Goal: Information Seeking & Learning: Learn about a topic

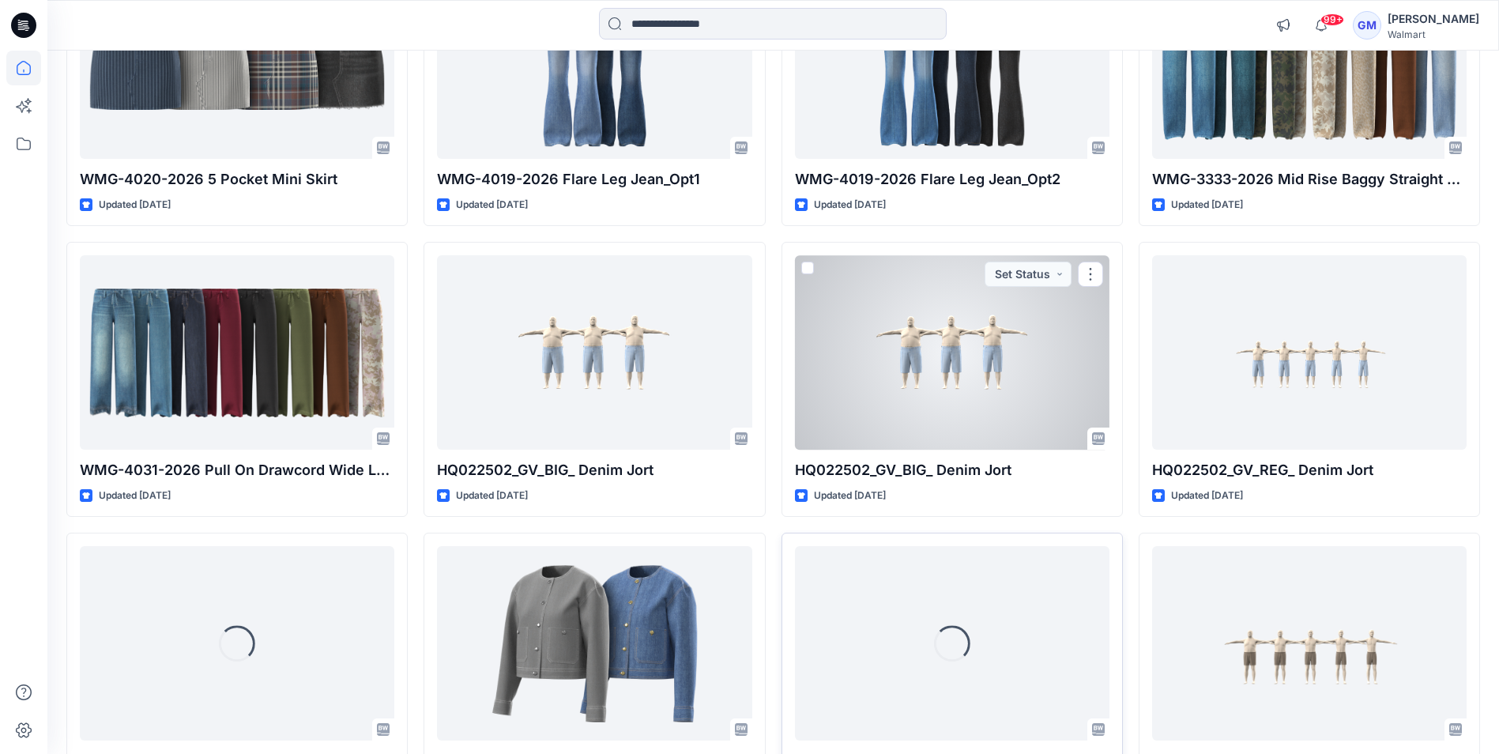
scroll to position [2539, 0]
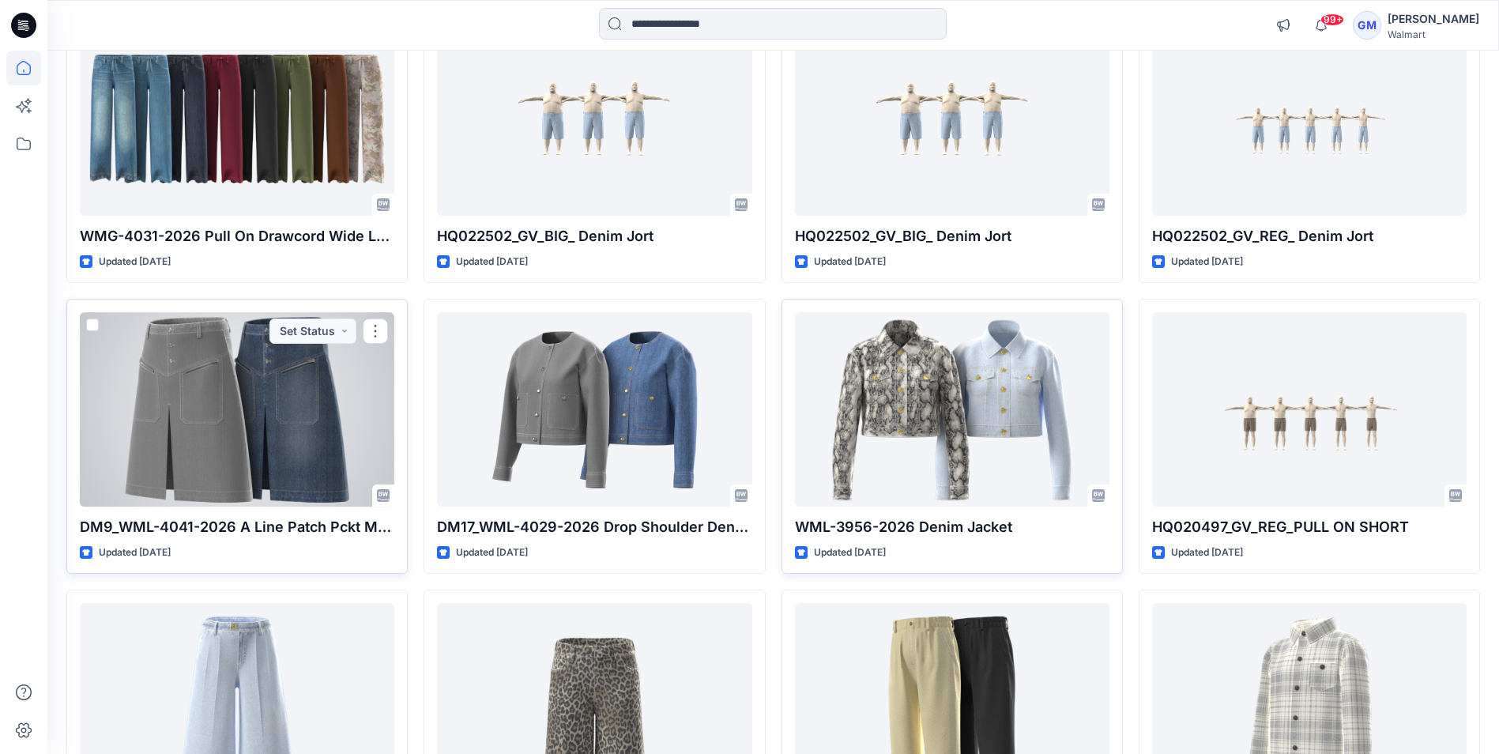
click at [309, 398] on div at bounding box center [237, 409] width 314 height 194
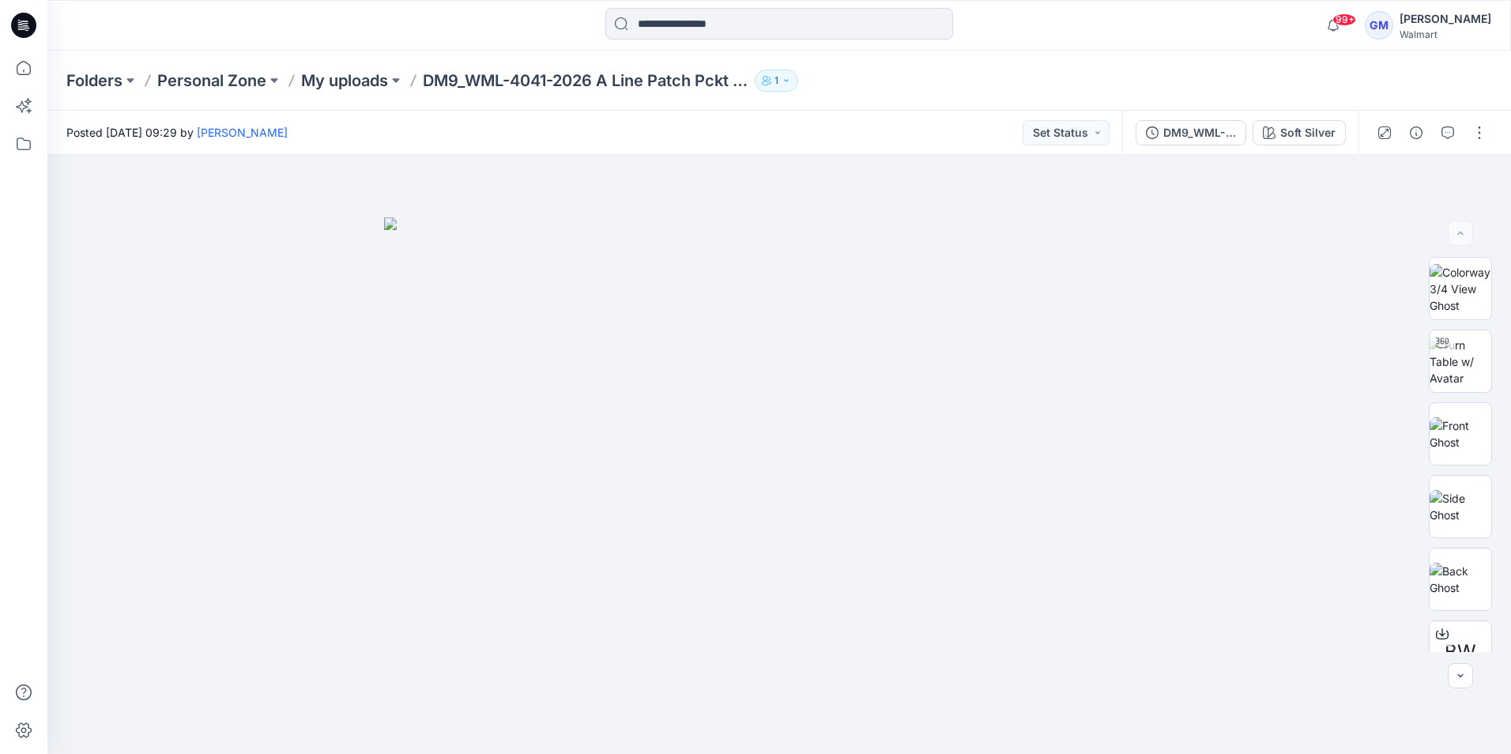
click at [29, 31] on icon at bounding box center [23, 25] width 25 height 25
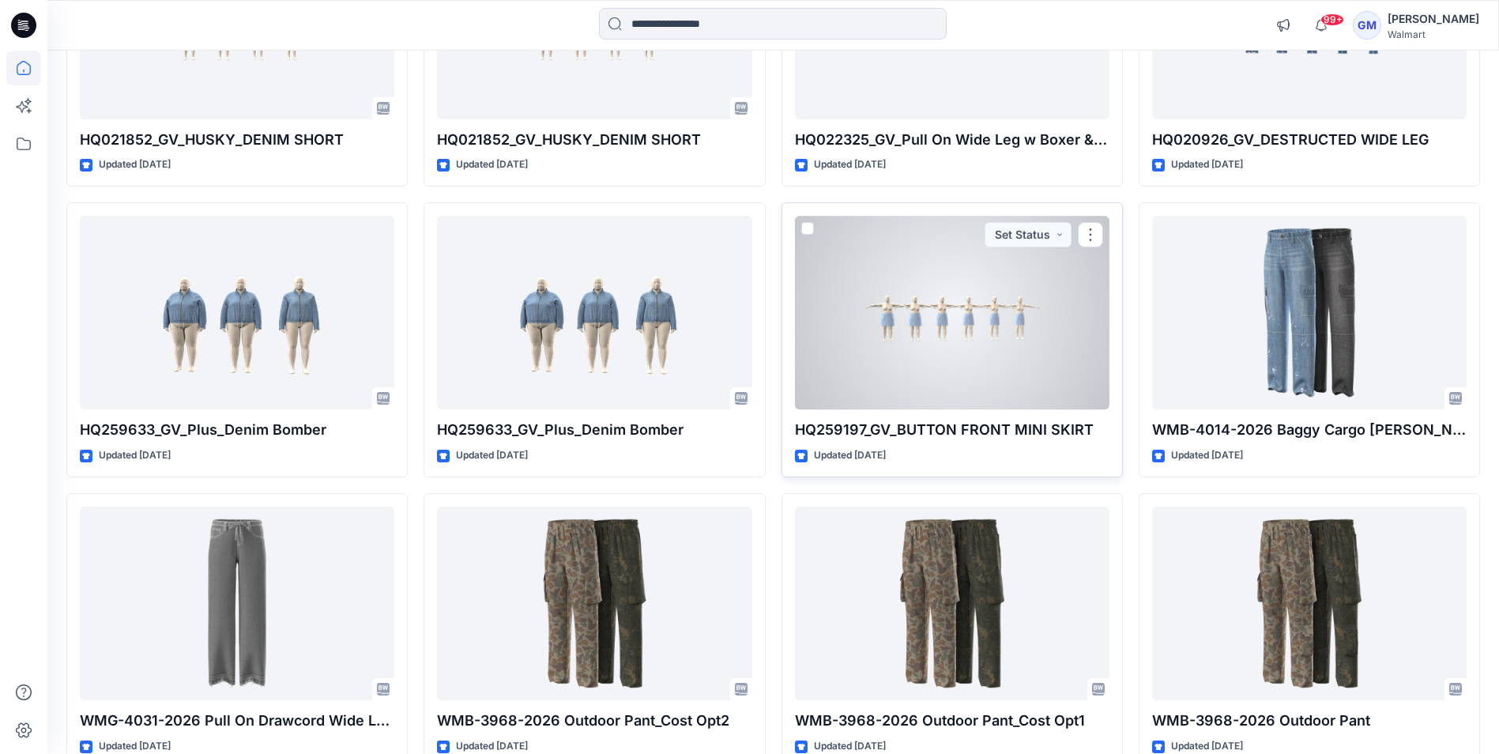
scroll to position [9912, 0]
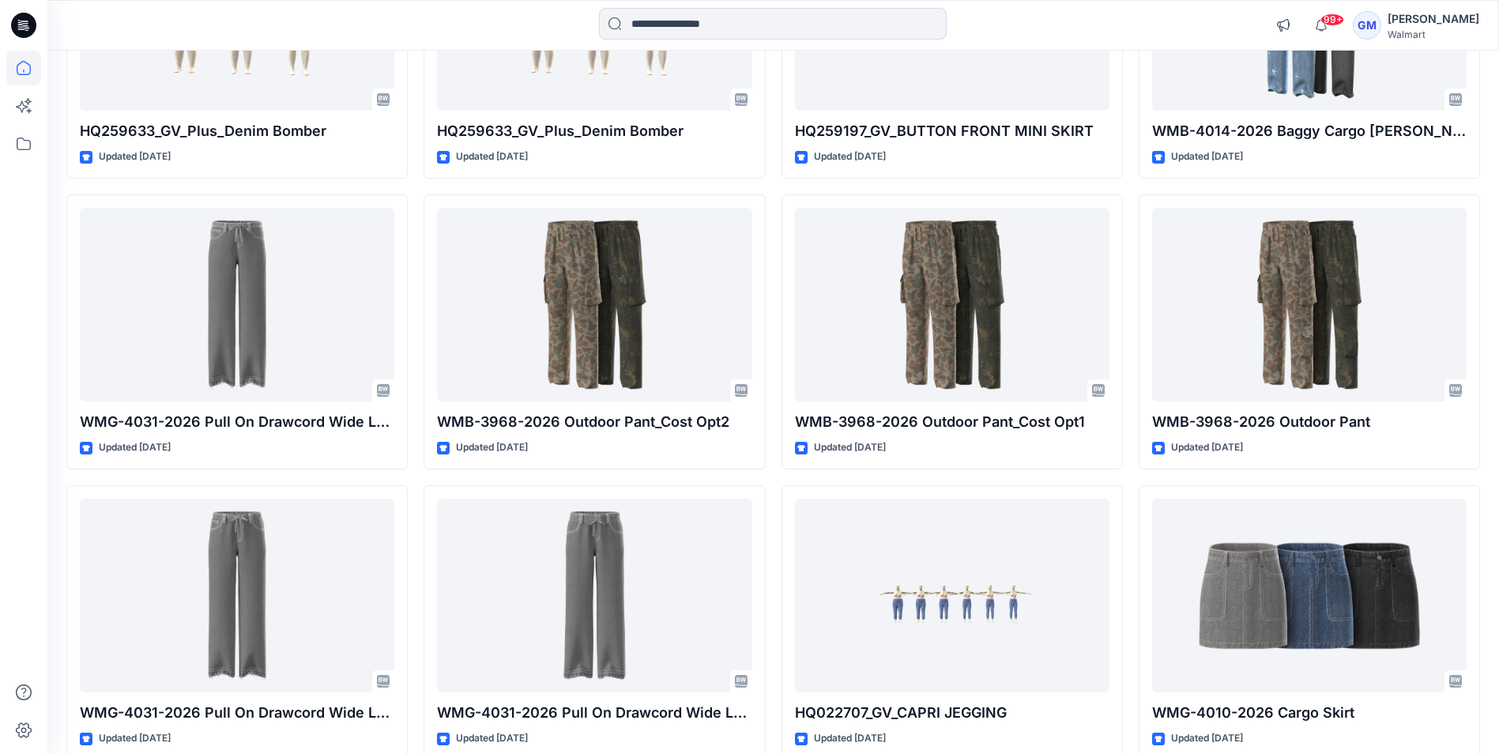
click at [25, 17] on icon at bounding box center [23, 25] width 25 height 25
click at [1320, 23] on span "99+" at bounding box center [1332, 19] width 24 height 13
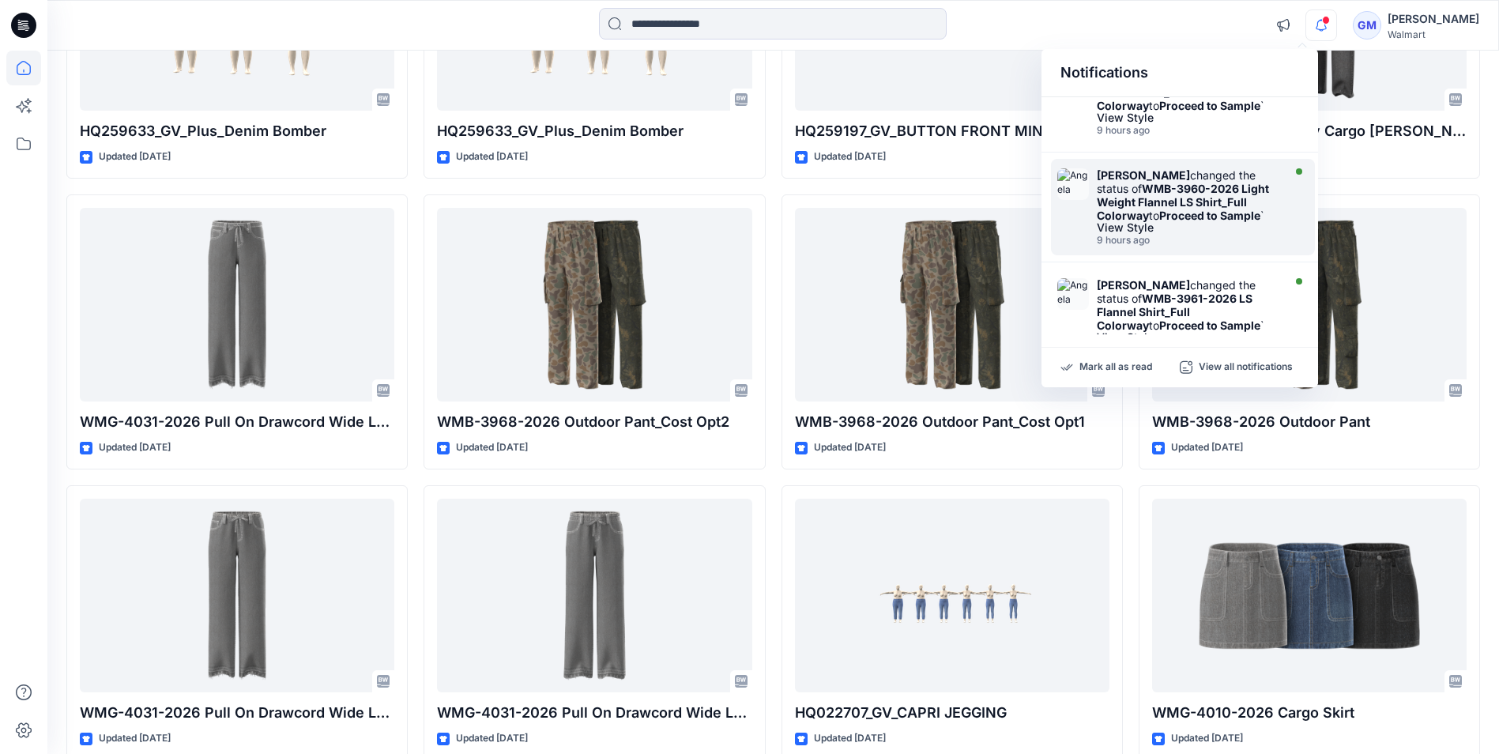
scroll to position [237, 0]
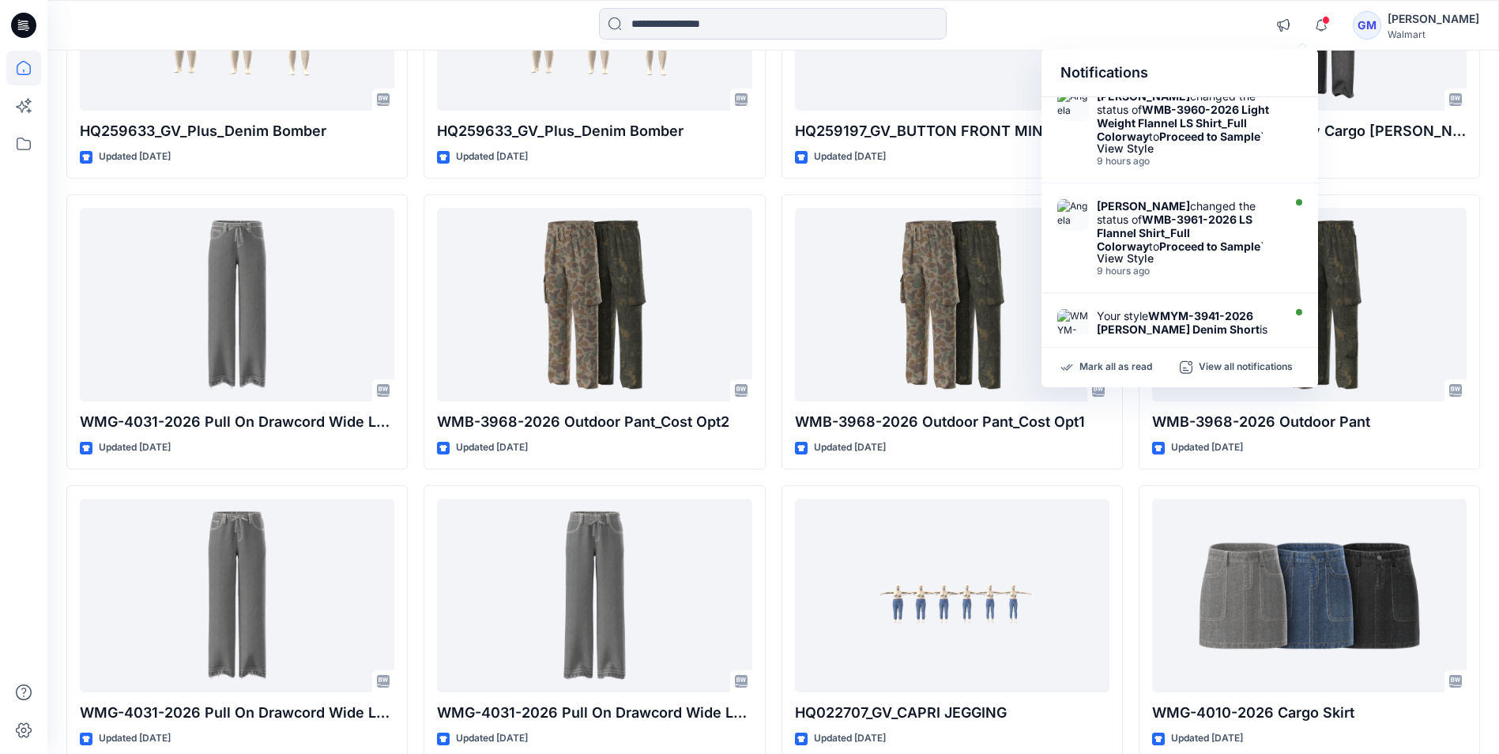
drag, startPoint x: 1069, startPoint y: 209, endPoint x: 1048, endPoint y: 220, distance: 23.7
click at [1048, 220] on div "[PERSON_NAME] changed the status of WMB-3961-2026 LS Flannel Shirt_Full Colorwa…" at bounding box center [1179, 241] width 277 height 103
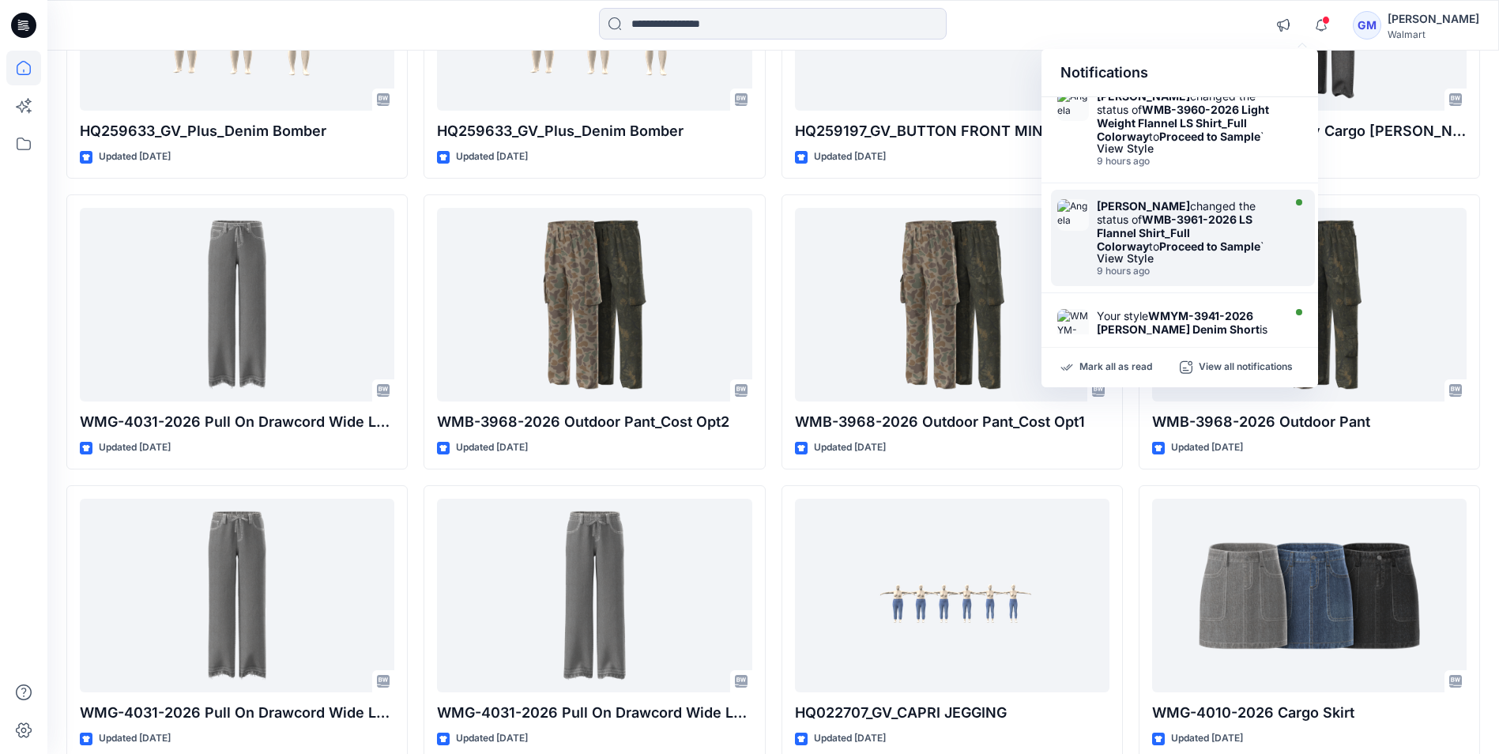
click at [1100, 214] on div "[PERSON_NAME] changed the status of WMB-3961-2026 LS Flannel Shirt_Full Colorwa…" at bounding box center [1188, 226] width 182 height 54
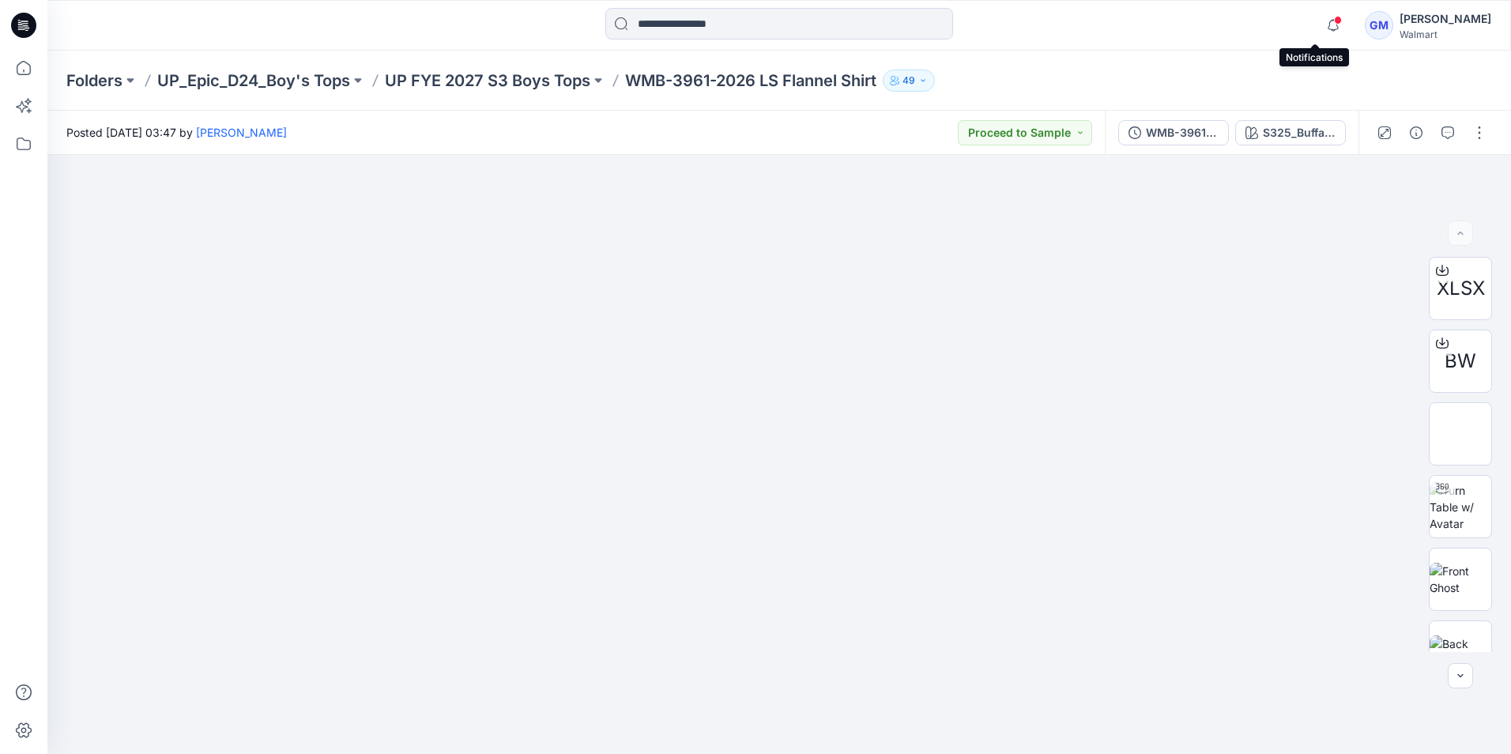
click at [1334, 24] on span at bounding box center [1338, 20] width 8 height 9
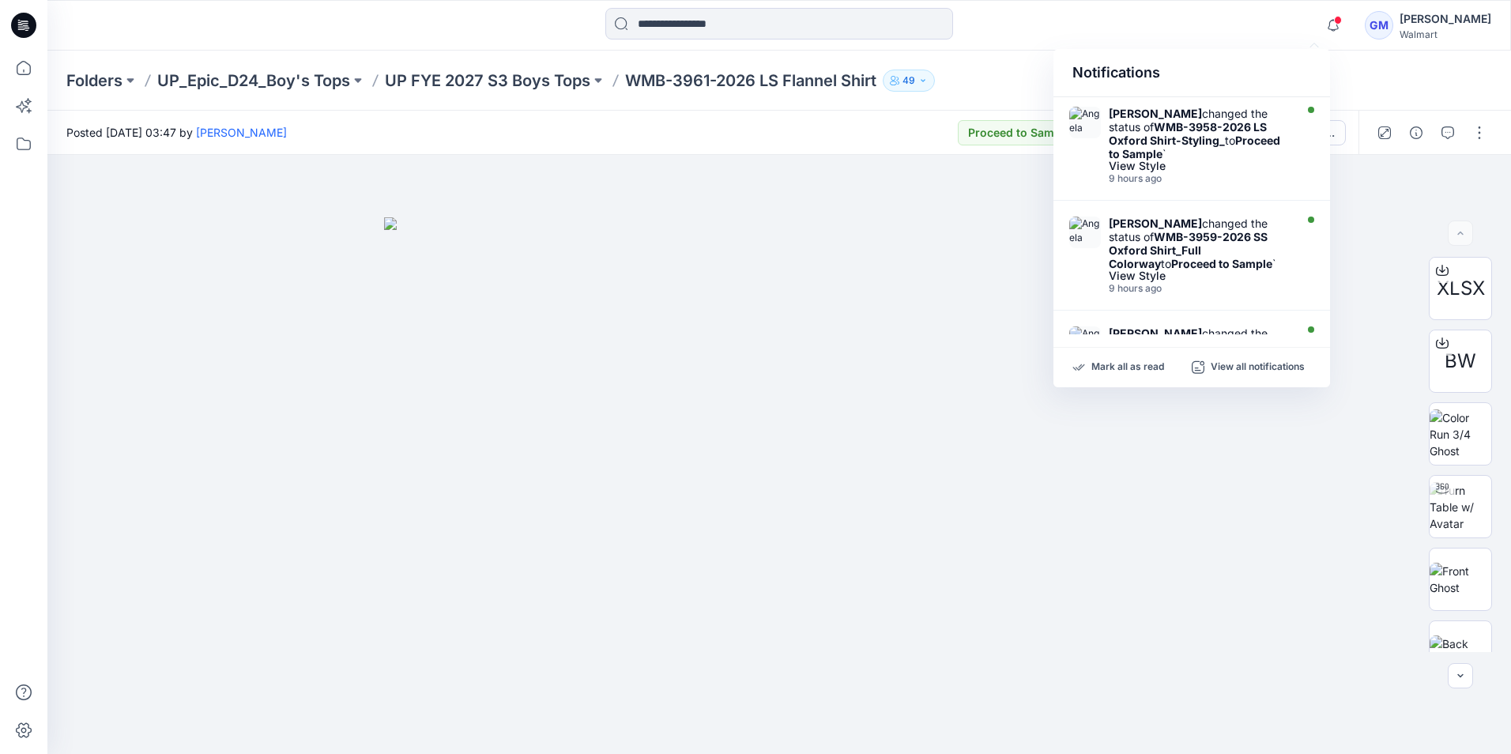
click at [1285, 66] on div "Notifications" at bounding box center [1191, 73] width 277 height 48
click at [1398, 80] on div "Folders UP_Epic_D24_Boy's Tops UP FYE 2027 S3 Boys Tops WMB-3961-2026 LS Flanne…" at bounding box center [778, 81] width 1463 height 60
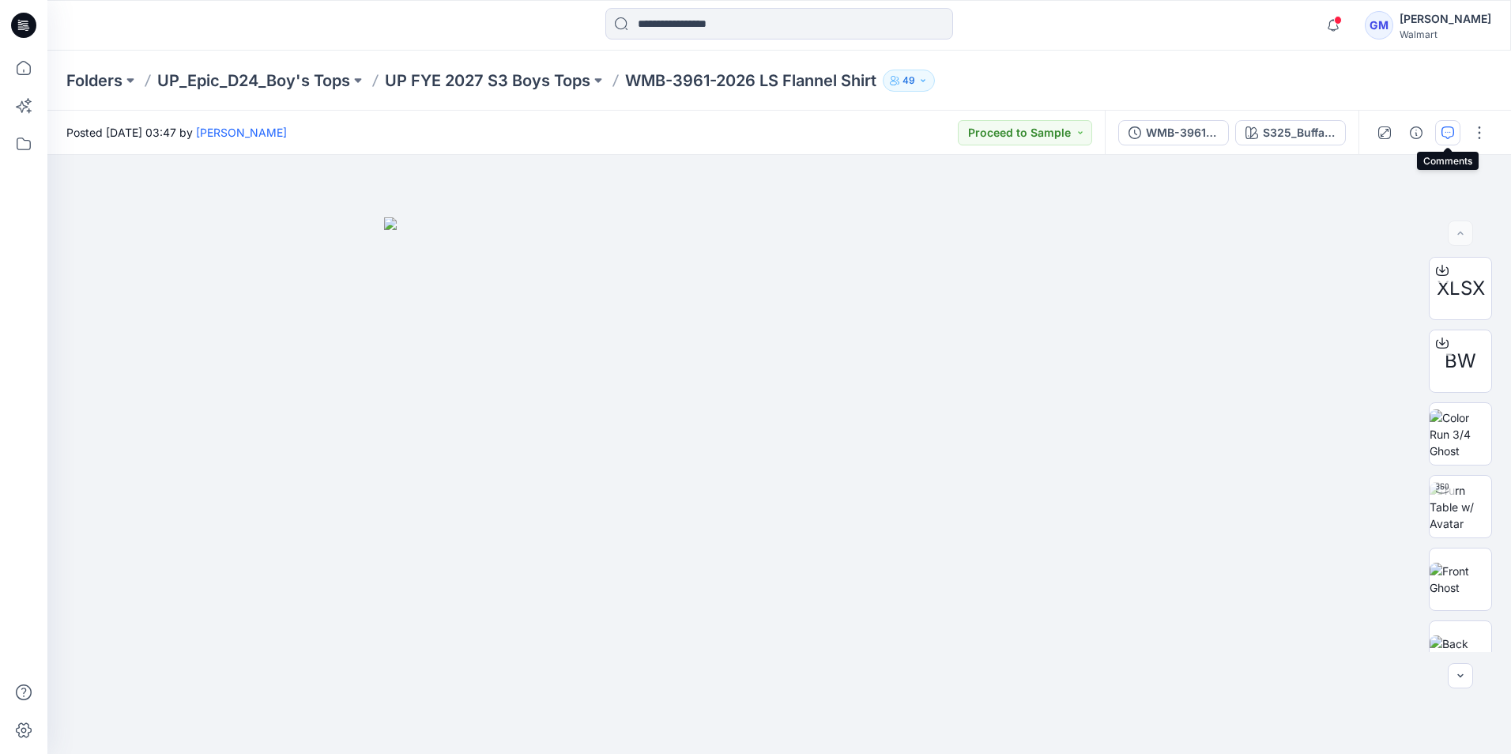
click at [1450, 134] on icon "button" at bounding box center [1447, 132] width 13 height 13
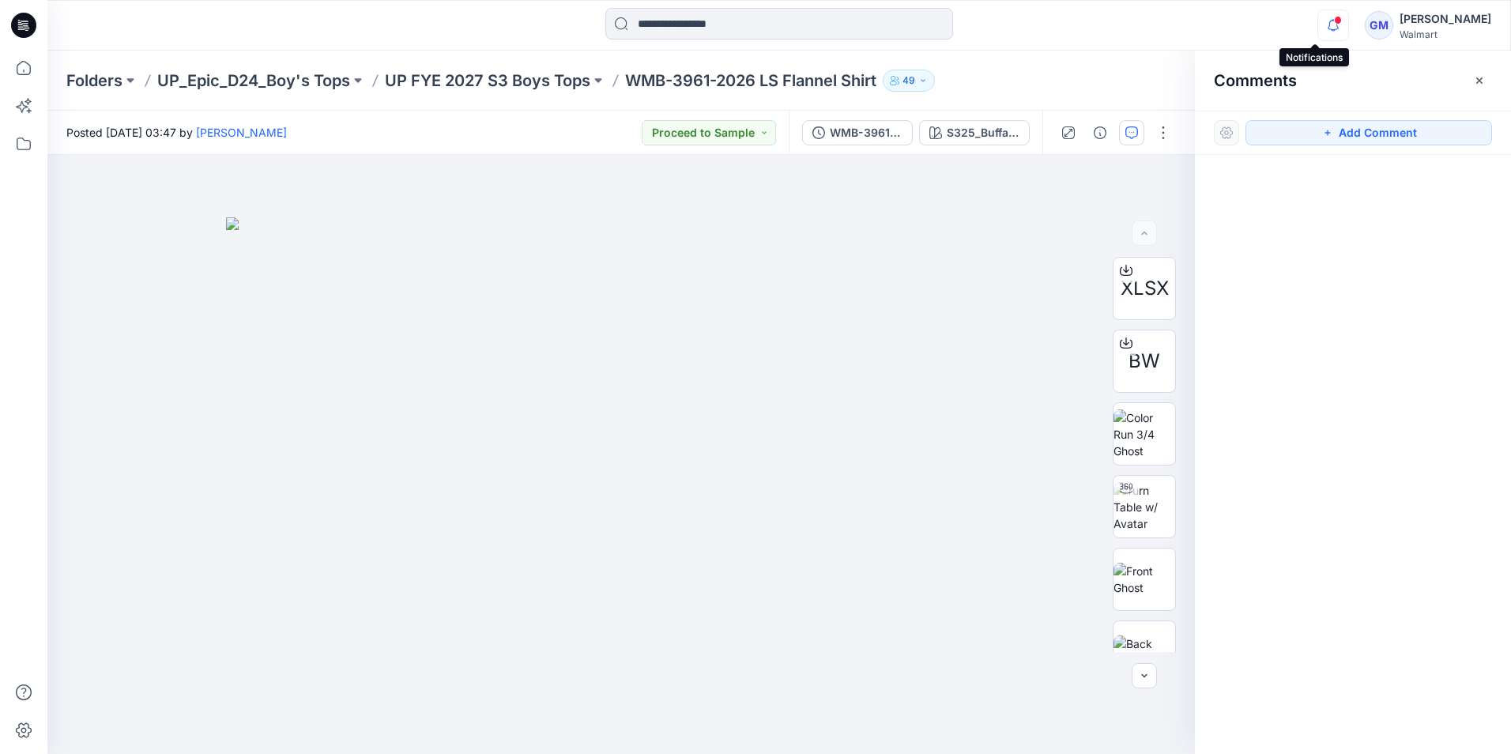
click at [1327, 25] on icon "button" at bounding box center [1332, 25] width 11 height 10
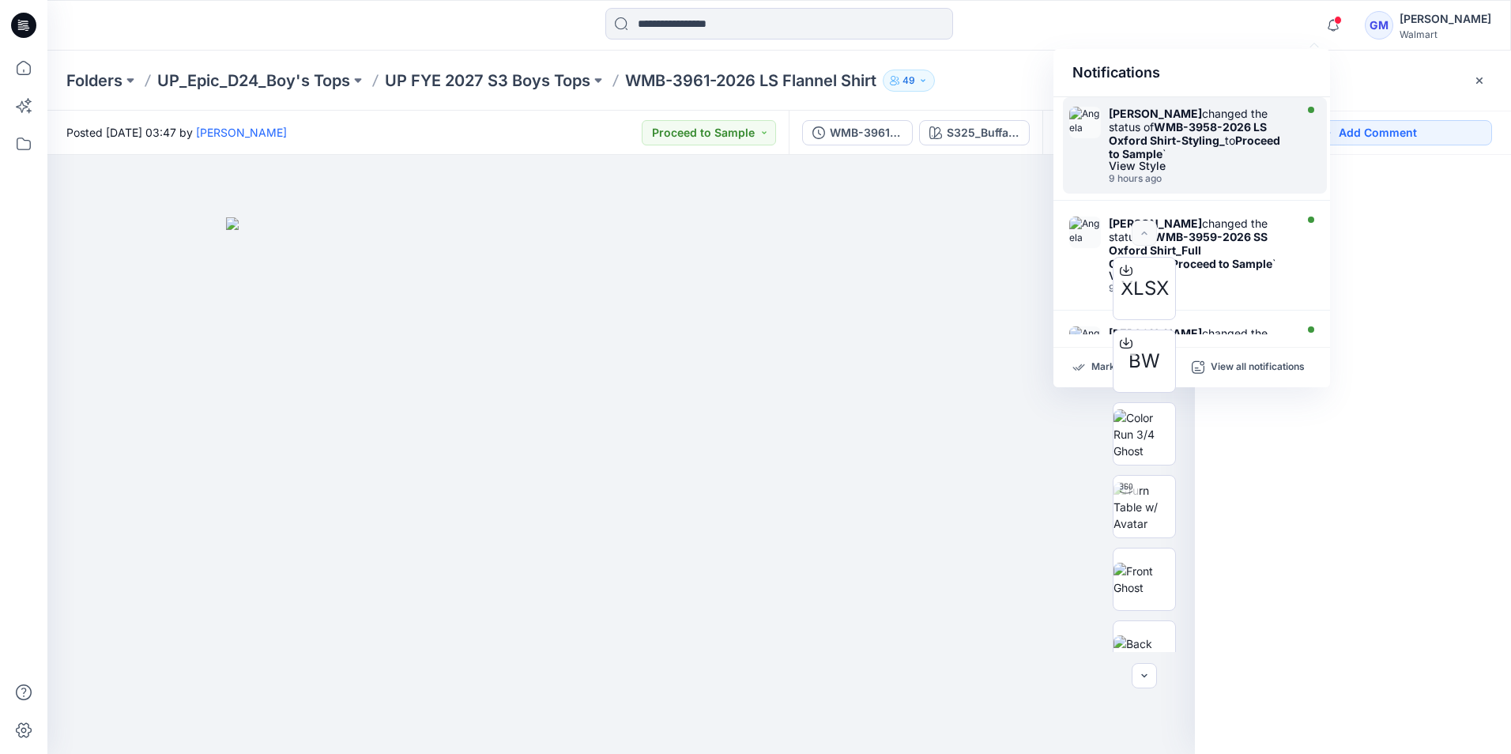
click at [1204, 157] on div "[PERSON_NAME] changed the status of WMB-3958-2026 LS Oxford Shirt-Styling_ to P…" at bounding box center [1199, 134] width 182 height 54
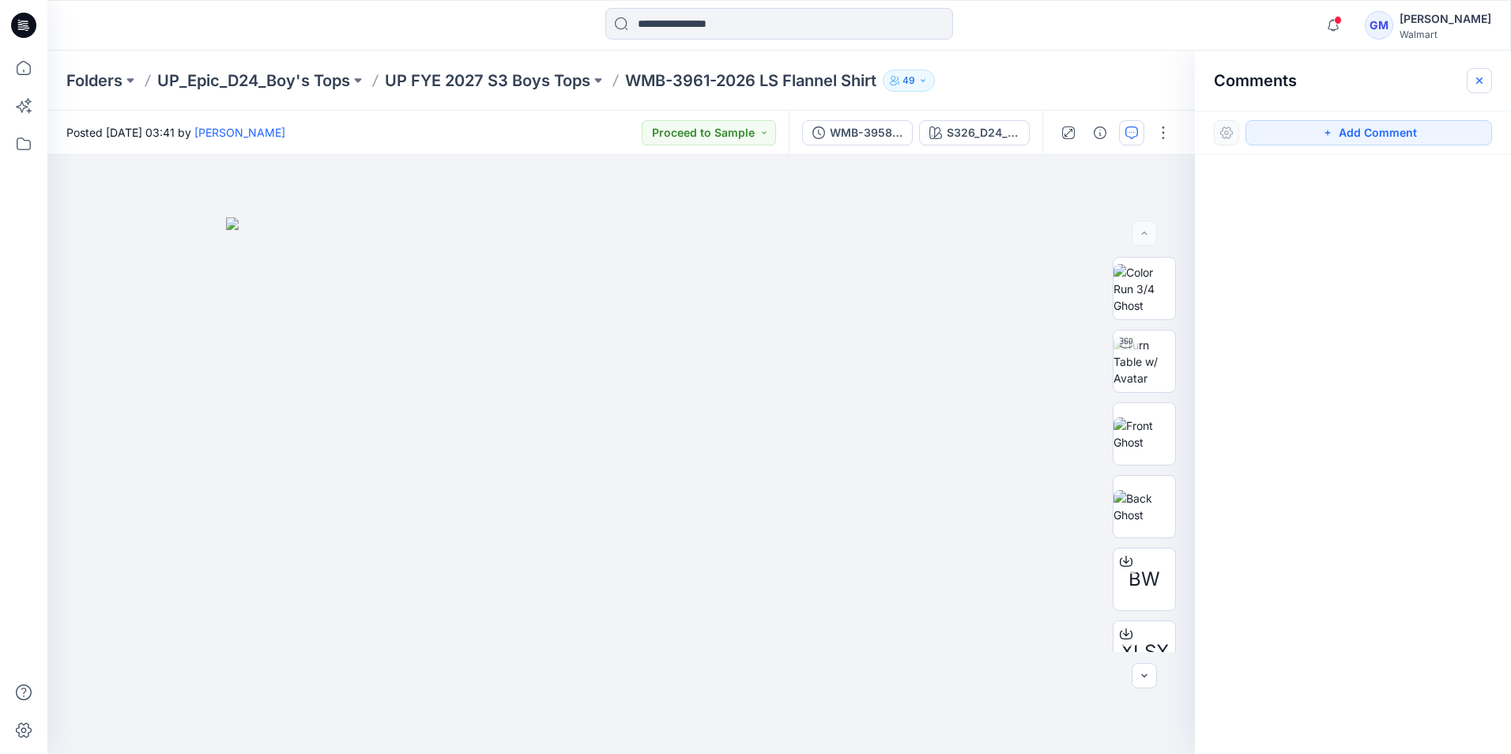
click at [1480, 82] on icon "button" at bounding box center [1479, 80] width 13 height 13
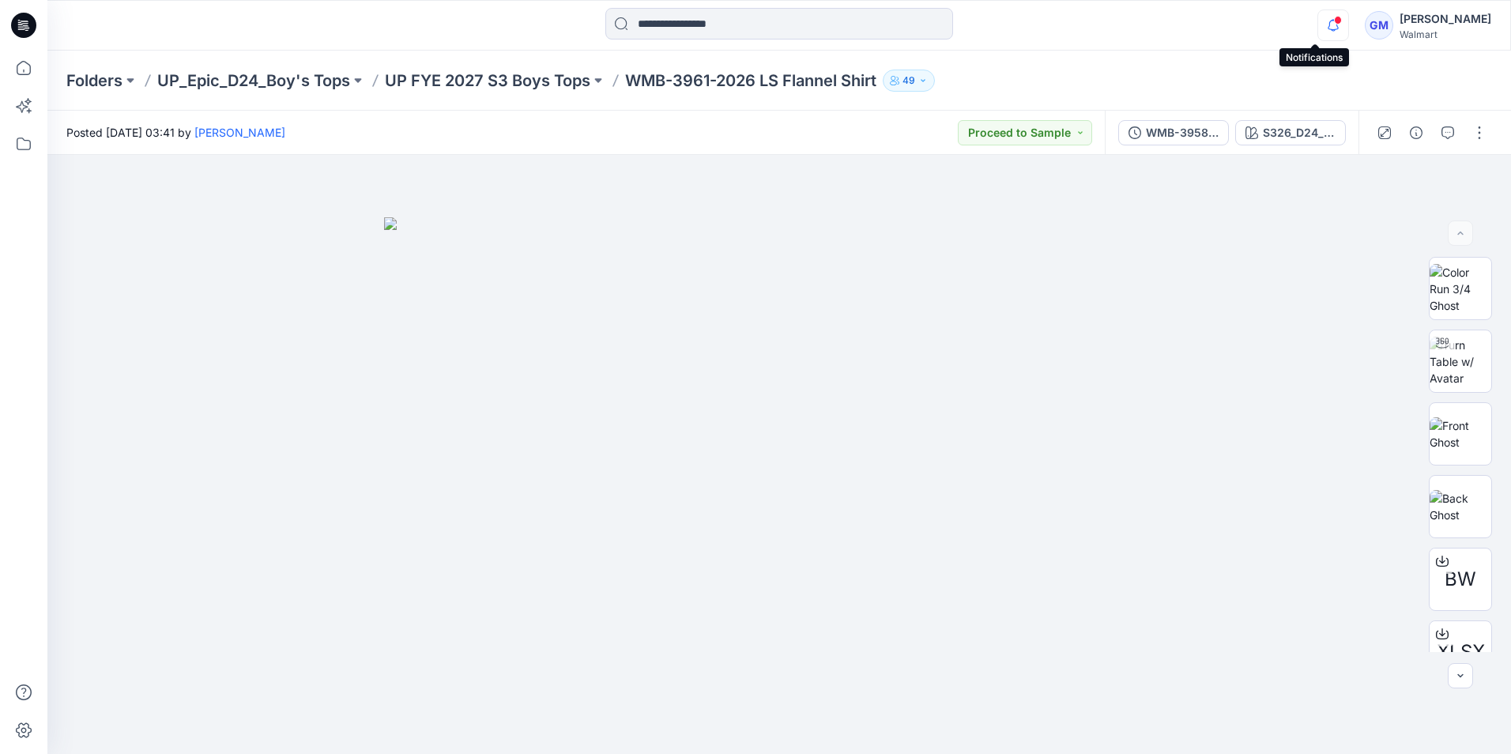
click at [1318, 27] on icon "button" at bounding box center [1333, 25] width 30 height 32
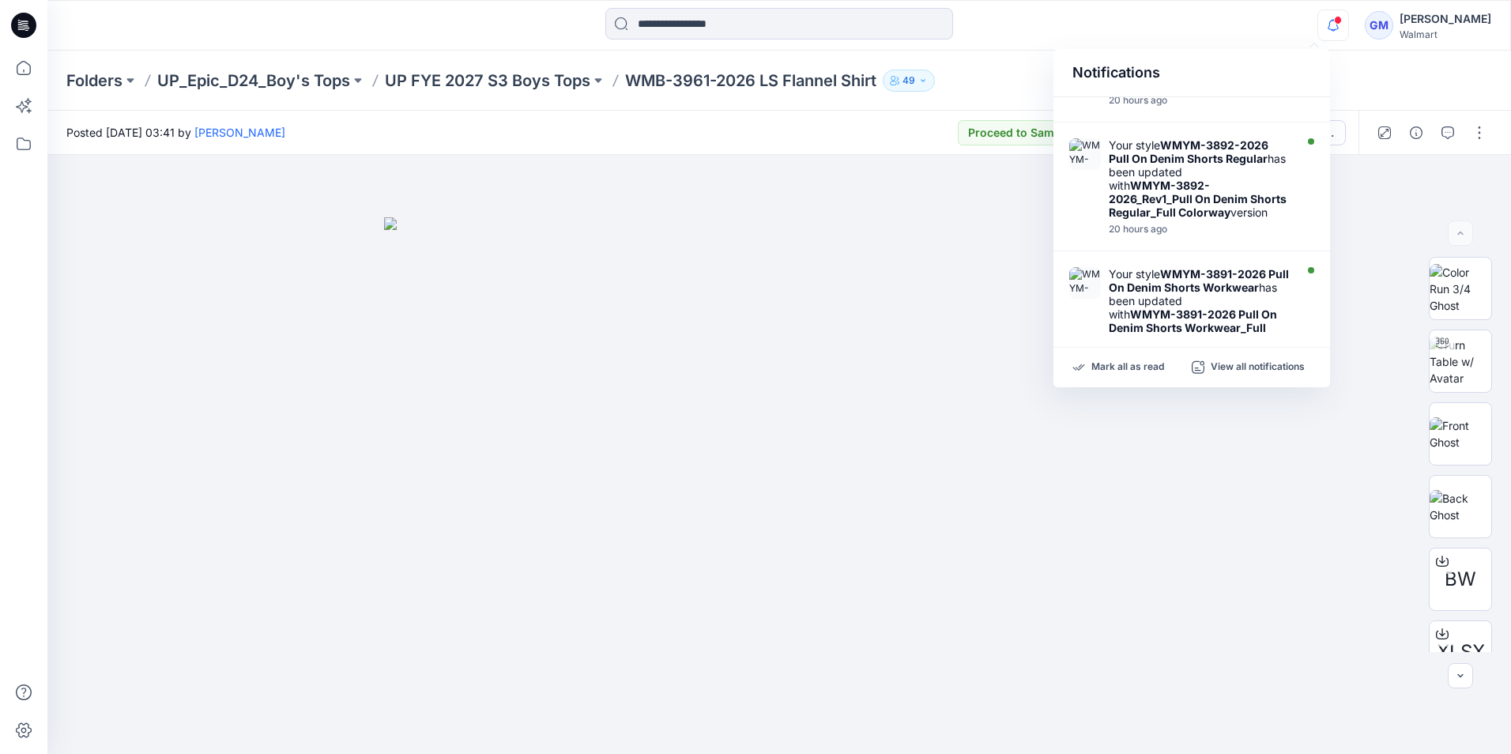
scroll to position [486, 0]
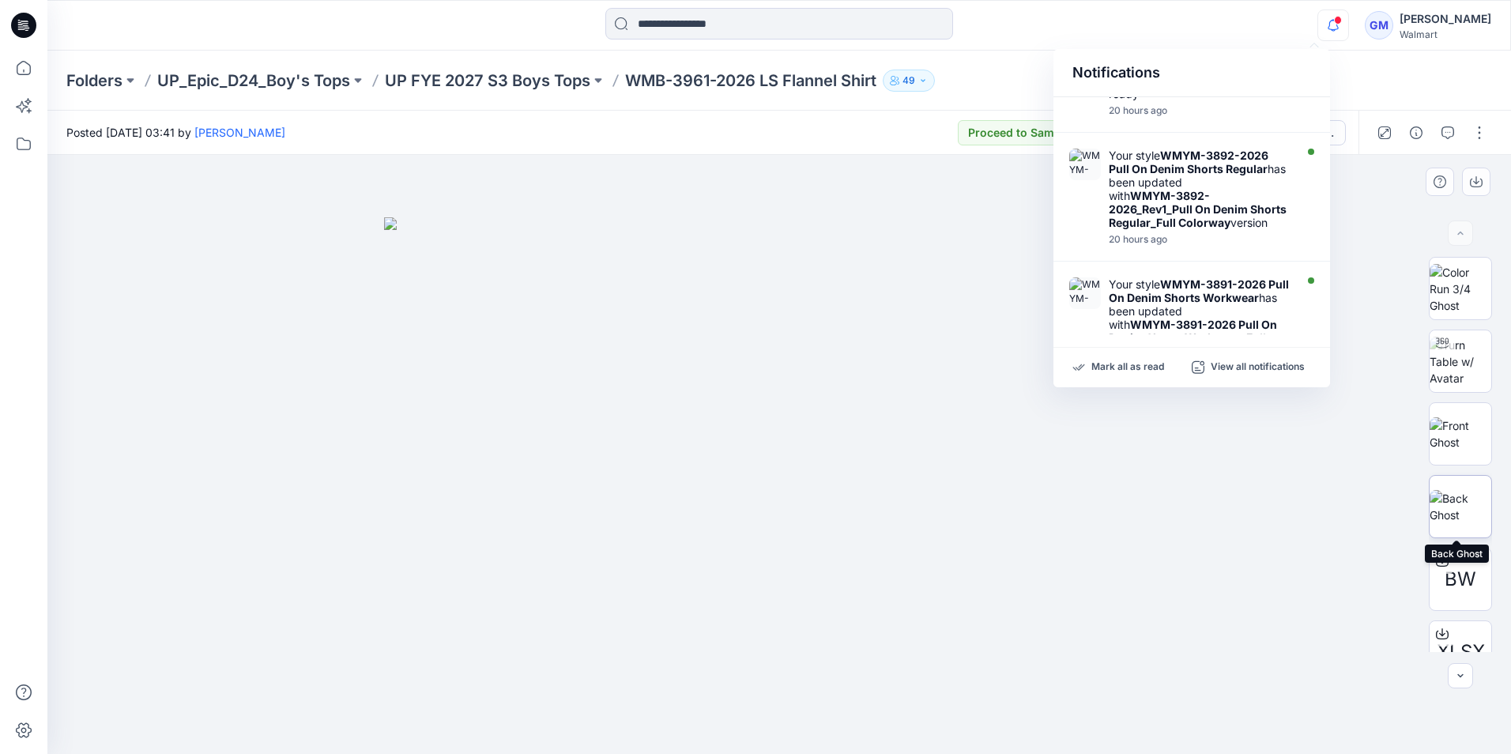
click at [1454, 510] on img at bounding box center [1460, 506] width 62 height 33
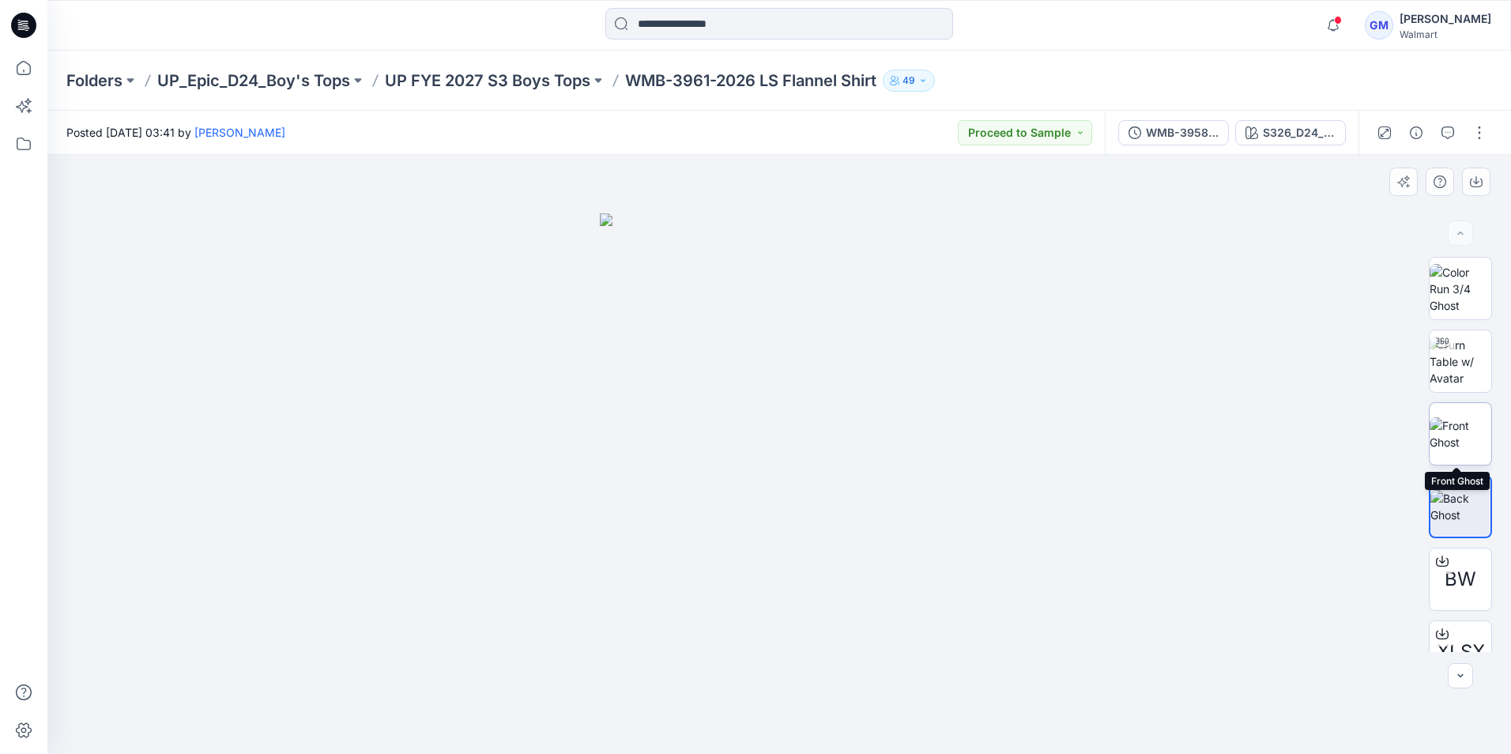
click at [1448, 417] on img at bounding box center [1460, 433] width 62 height 33
click at [1454, 519] on img at bounding box center [1460, 506] width 62 height 33
click at [1443, 359] on img at bounding box center [1460, 362] width 62 height 50
drag, startPoint x: 783, startPoint y: 730, endPoint x: 773, endPoint y: 728, distance: 10.5
click at [773, 728] on circle at bounding box center [769, 728] width 9 height 9
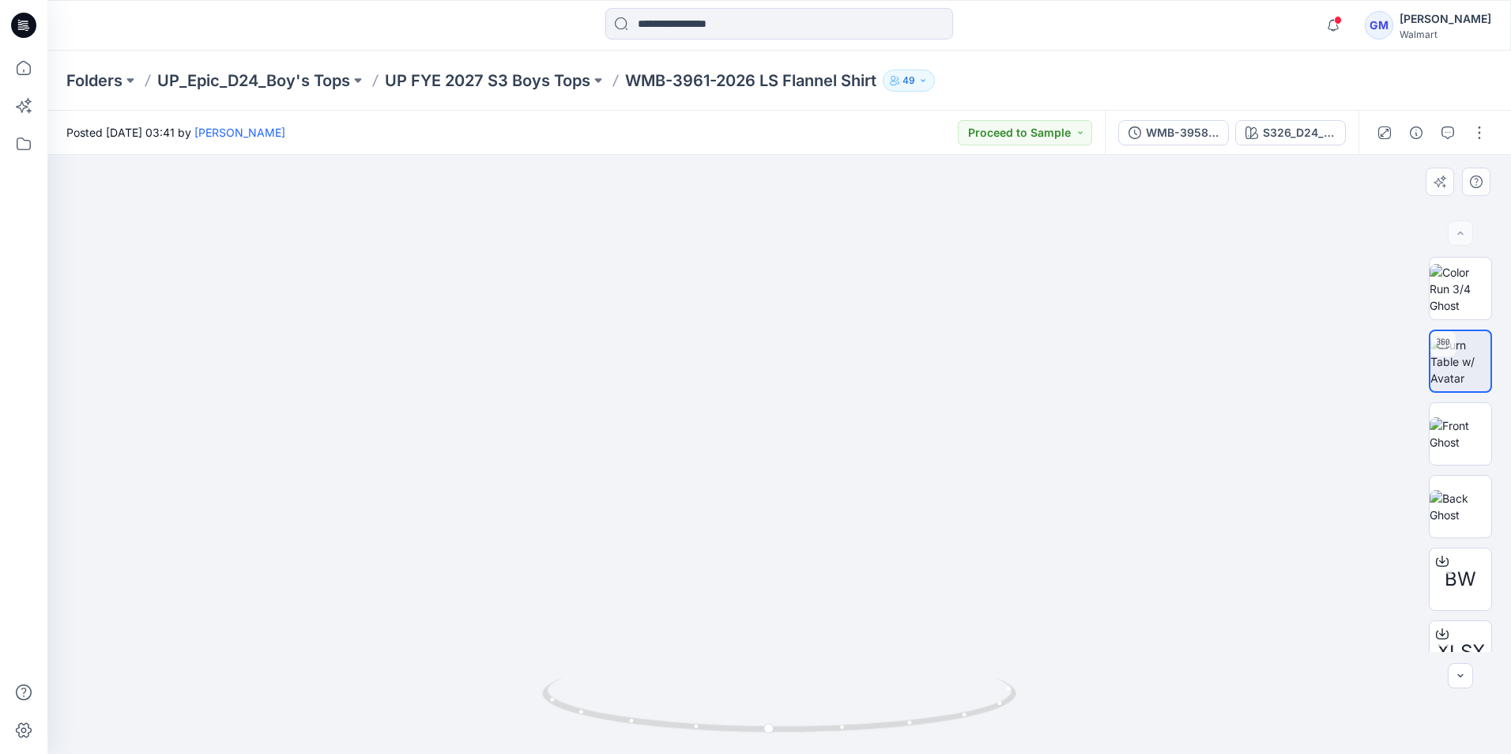
drag, startPoint x: 806, startPoint y: 504, endPoint x: 801, endPoint y: 626, distance: 122.5
click at [801, 626] on img at bounding box center [778, 338] width 1244 height 831
drag, startPoint x: 771, startPoint y: 733, endPoint x: 784, endPoint y: 695, distance: 40.2
click at [784, 695] on icon at bounding box center [781, 706] width 478 height 59
